Goal: Task Accomplishment & Management: Use online tool/utility

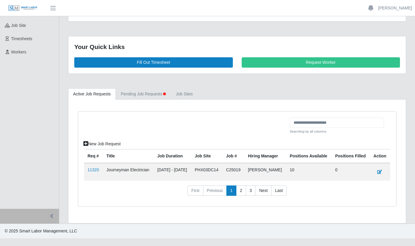
scroll to position [65, 0]
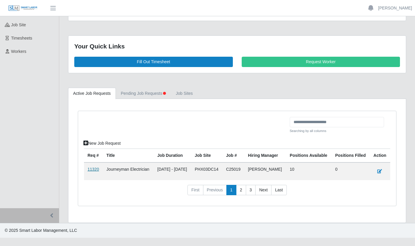
click at [89, 171] on link "11320" at bounding box center [93, 169] width 11 height 5
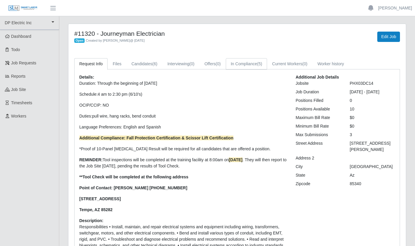
click at [252, 61] on link "In Compliance (5)" at bounding box center [247, 63] width 42 height 11
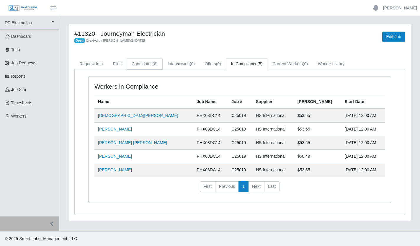
click at [150, 65] on link "Candidates (6)" at bounding box center [144, 63] width 36 height 11
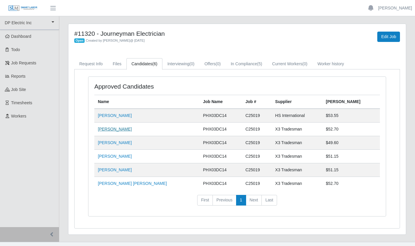
click at [118, 130] on link "[PERSON_NAME]" at bounding box center [115, 128] width 34 height 5
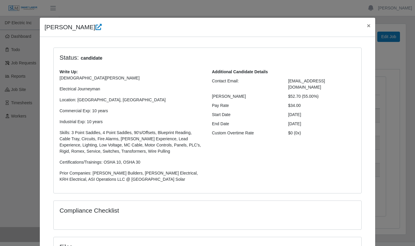
scroll to position [4, 0]
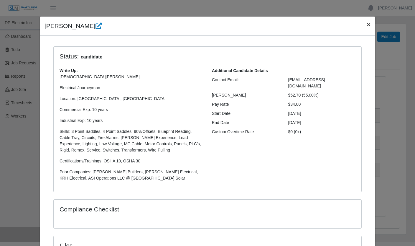
click at [368, 24] on span "×" at bounding box center [369, 24] width 4 height 7
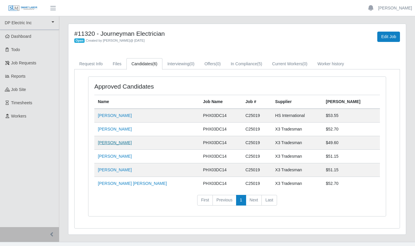
click at [116, 142] on link "[PERSON_NAME]" at bounding box center [115, 142] width 34 height 5
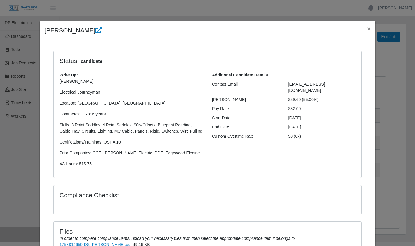
scroll to position [93, 0]
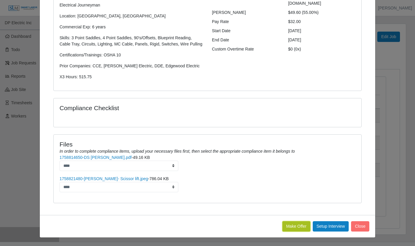
click at [299, 228] on button "Make Offer" at bounding box center [296, 226] width 28 height 10
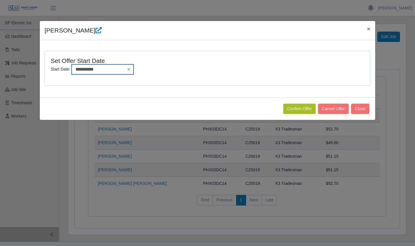
click at [112, 69] on input "**********" at bounding box center [103, 69] width 62 height 10
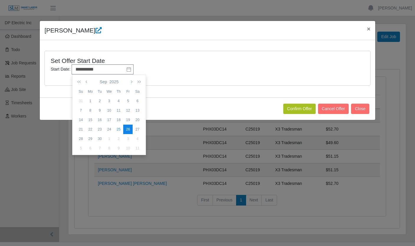
click at [129, 128] on div "26" at bounding box center [127, 128] width 9 height 5
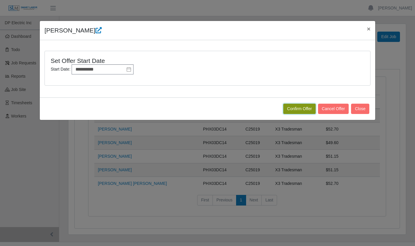
click at [301, 108] on button "Confirm Offer" at bounding box center [299, 108] width 32 height 10
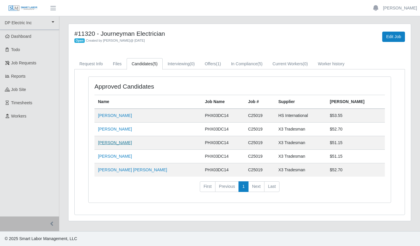
click at [113, 144] on link "[PERSON_NAME]" at bounding box center [115, 142] width 34 height 5
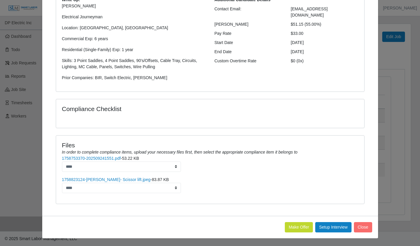
scroll to position [76, 0]
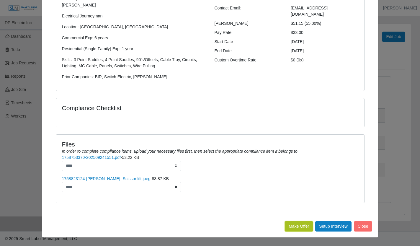
click at [294, 225] on button "Make Offer" at bounding box center [299, 226] width 28 height 10
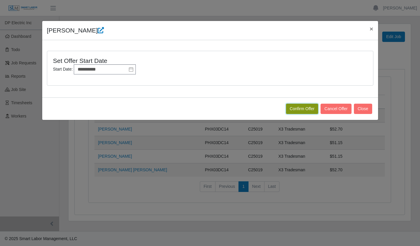
click at [297, 111] on button "Confirm Offer" at bounding box center [302, 108] width 32 height 10
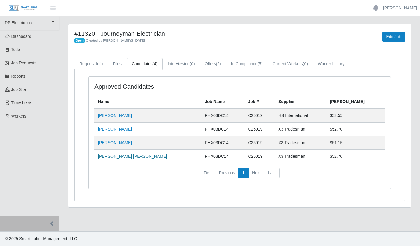
click at [126, 156] on link "[PERSON_NAME] [PERSON_NAME]" at bounding box center [132, 156] width 69 height 5
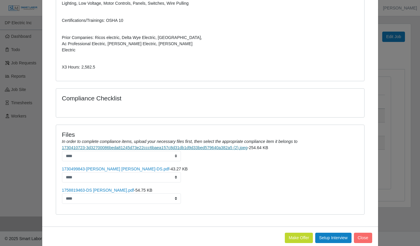
scroll to position [158, 0]
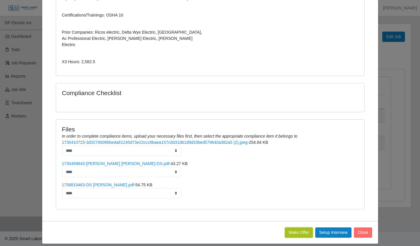
click at [288, 227] on button "Make Offer" at bounding box center [299, 232] width 28 height 10
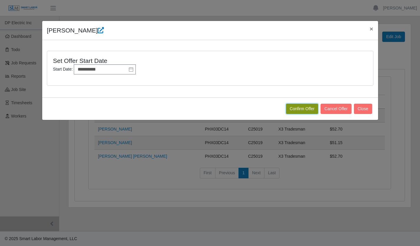
click at [297, 109] on button "Confirm Offer" at bounding box center [302, 108] width 32 height 10
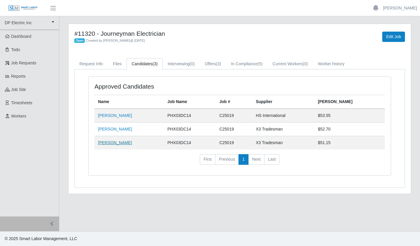
click at [119, 141] on link "[PERSON_NAME]" at bounding box center [115, 142] width 34 height 5
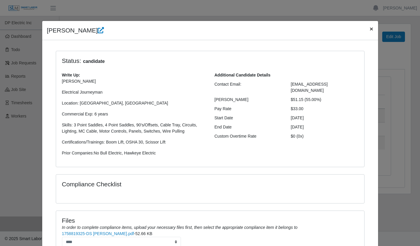
click at [366, 28] on button "×" at bounding box center [370, 29] width 13 height 16
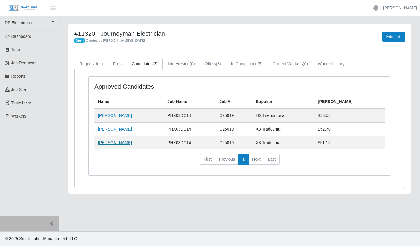
click at [117, 142] on link "[PERSON_NAME]" at bounding box center [115, 142] width 34 height 5
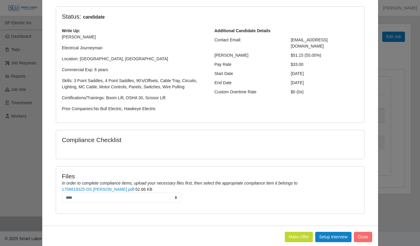
scroll to position [55, 0]
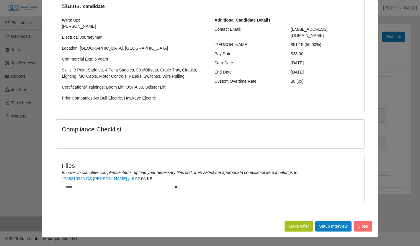
click at [293, 227] on button "Make Offer" at bounding box center [299, 226] width 28 height 10
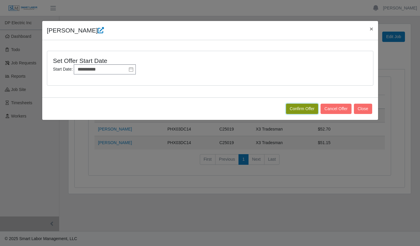
click at [300, 109] on button "Confirm Offer" at bounding box center [302, 108] width 32 height 10
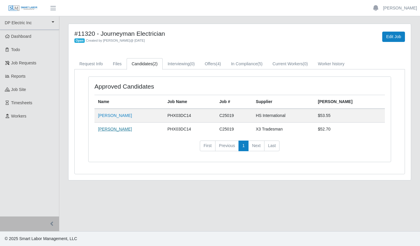
click at [115, 129] on link "[PERSON_NAME]" at bounding box center [115, 128] width 34 height 5
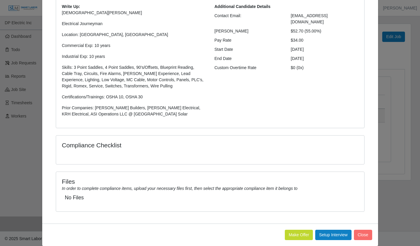
scroll to position [70, 0]
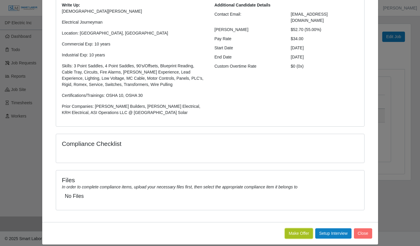
click at [292, 230] on button "Make Offer" at bounding box center [299, 233] width 28 height 10
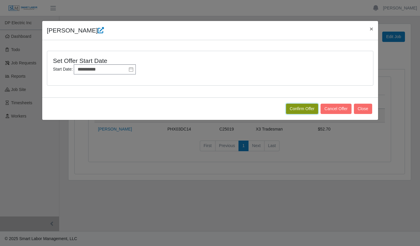
click at [295, 111] on button "Confirm Offer" at bounding box center [302, 108] width 32 height 10
